Goal: Transaction & Acquisition: Subscribe to service/newsletter

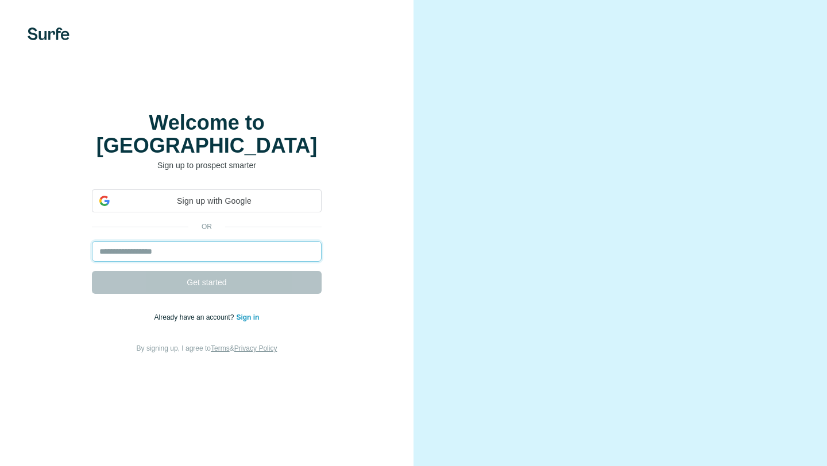
click at [263, 241] on input "email" at bounding box center [207, 251] width 230 height 21
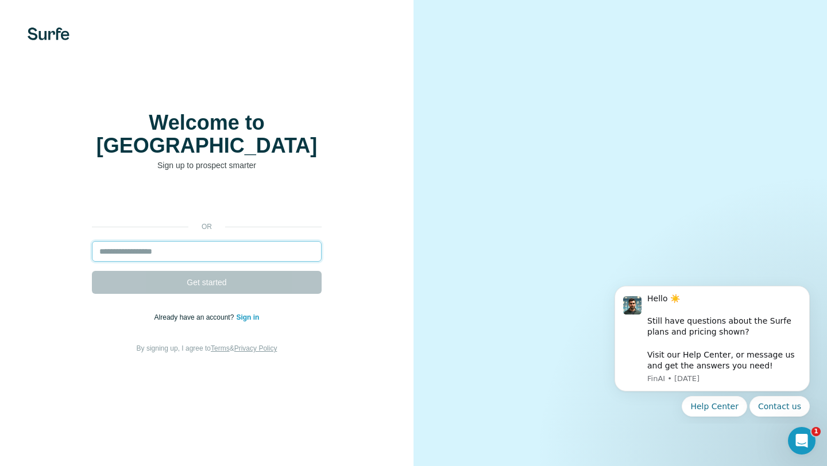
click at [264, 241] on input "email" at bounding box center [207, 251] width 230 height 21
click at [251, 245] on input "email" at bounding box center [207, 251] width 230 height 21
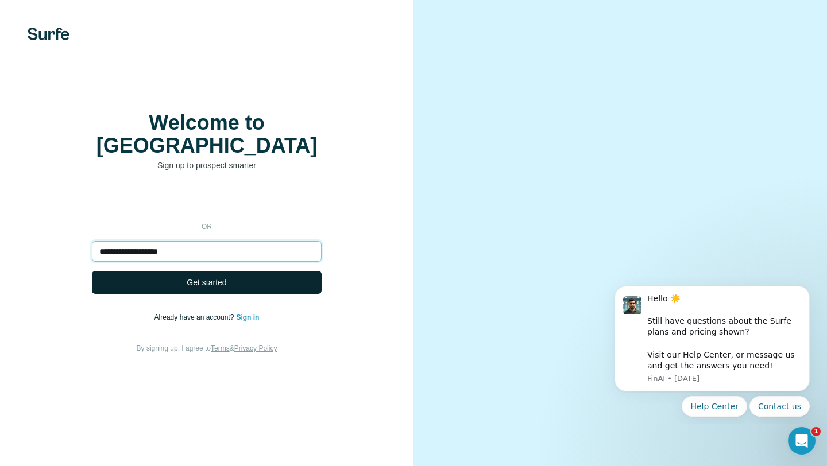
type input "**********"
click at [220, 277] on span "Get started" at bounding box center [207, 282] width 40 height 11
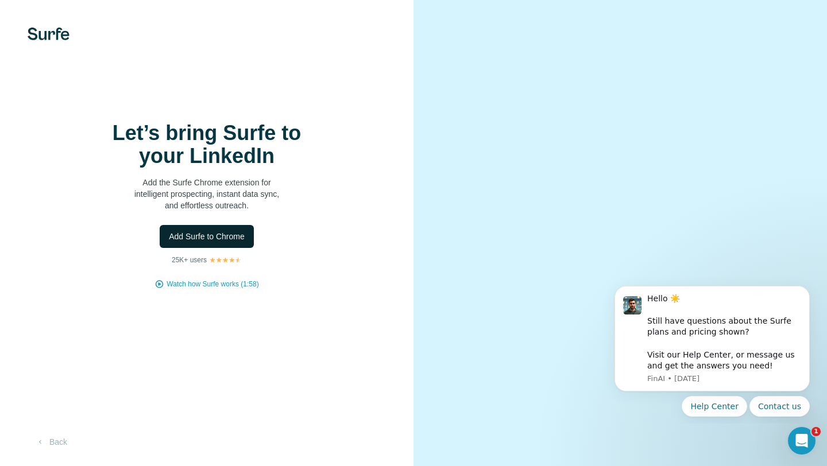
click at [196, 240] on span "Add Surfe to Chrome" at bounding box center [207, 236] width 76 height 11
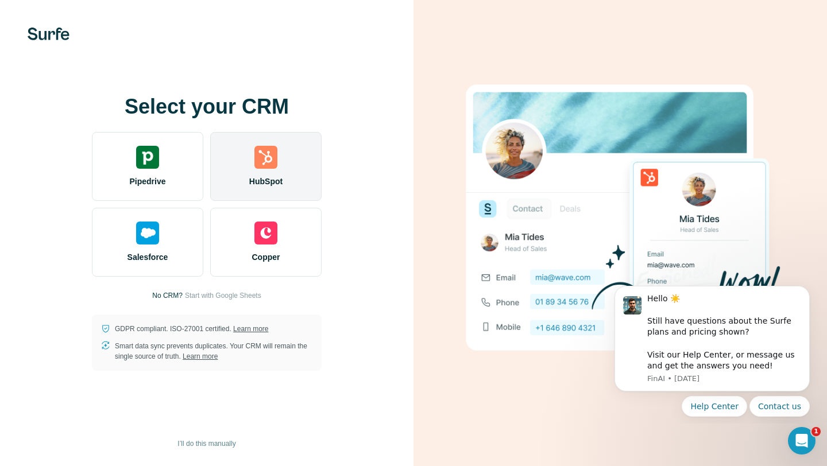
click at [265, 176] on span "HubSpot" at bounding box center [265, 181] width 33 height 11
